Goal: Obtain resource: Obtain resource

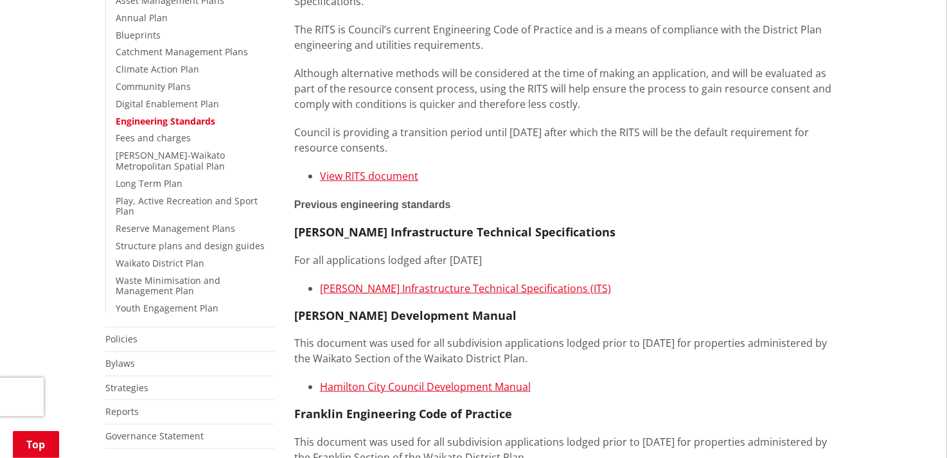
scroll to position [321, 0]
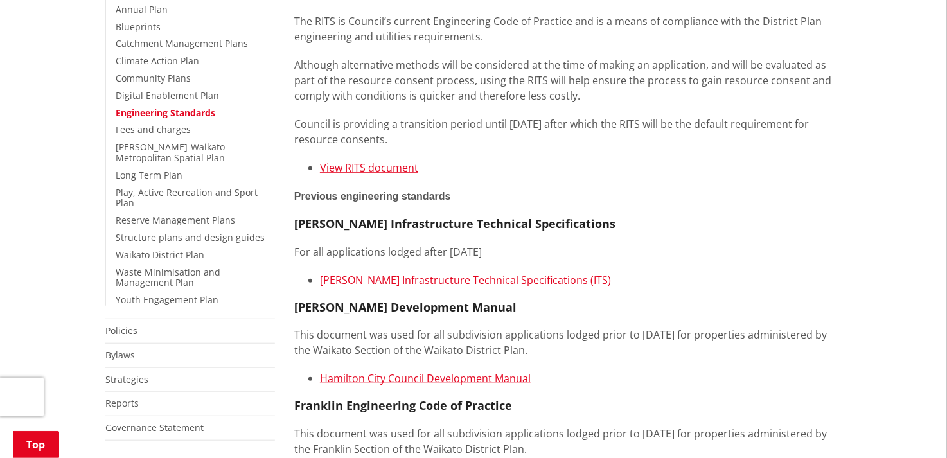
click at [374, 281] on link "[PERSON_NAME] Infrastructure Technical Specifications (ITS)" at bounding box center [465, 280] width 291 height 14
click at [408, 381] on link "Hamilton City Council Development Manual" at bounding box center [425, 378] width 211 height 14
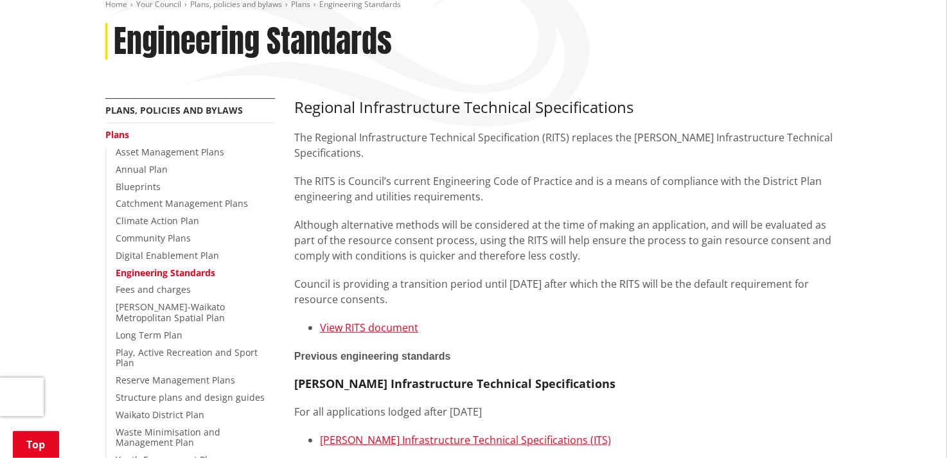
scroll to position [193, 0]
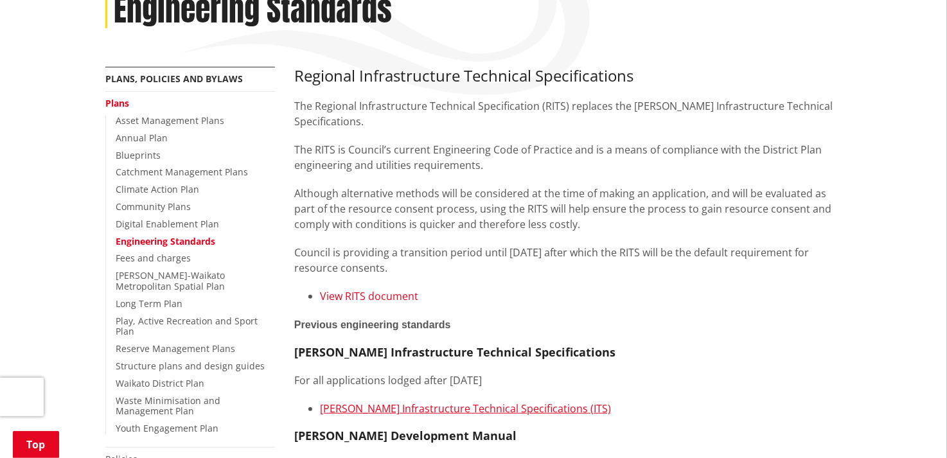
click at [375, 295] on link "View RITS document" at bounding box center [369, 296] width 98 height 14
click at [392, 296] on link "View RITS document" at bounding box center [369, 296] width 98 height 14
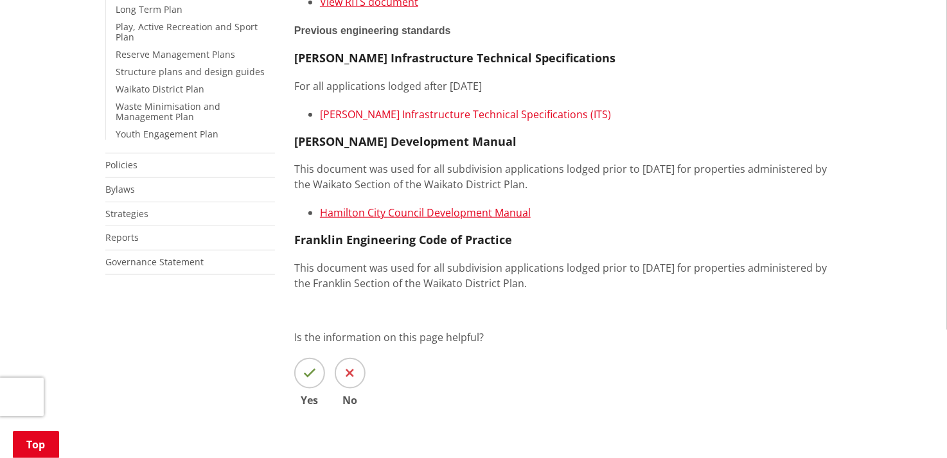
scroll to position [514, 0]
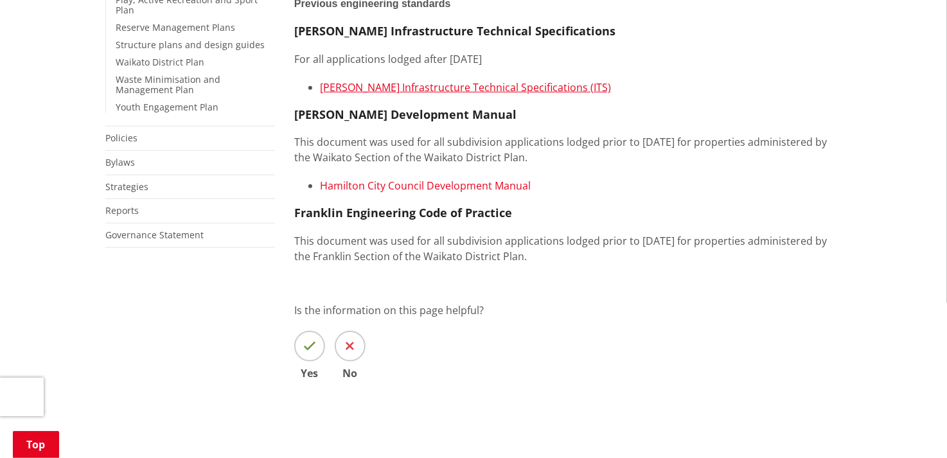
click at [426, 189] on link "Hamilton City Council Development Manual" at bounding box center [425, 186] width 211 height 14
